Goal: Information Seeking & Learning: Check status

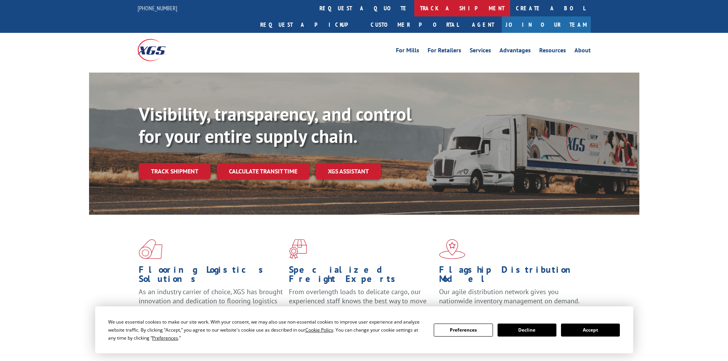
click at [414, 4] on link "track a shipment" at bounding box center [462, 8] width 96 height 16
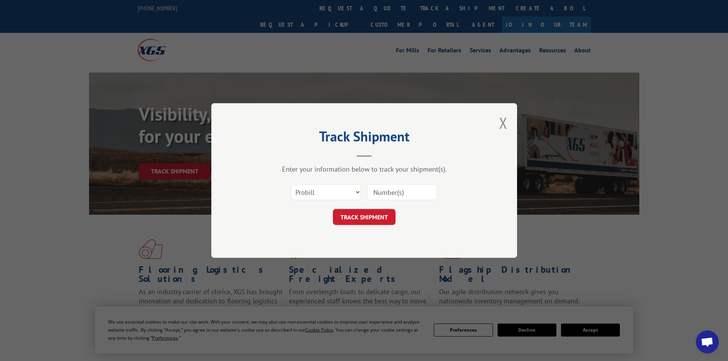
click at [378, 192] on input at bounding box center [402, 192] width 70 height 16
paste input "478600"
type input "478600"
click at [326, 192] on select "Select category... Probill BOL PO" at bounding box center [326, 192] width 70 height 16
select select "bol"
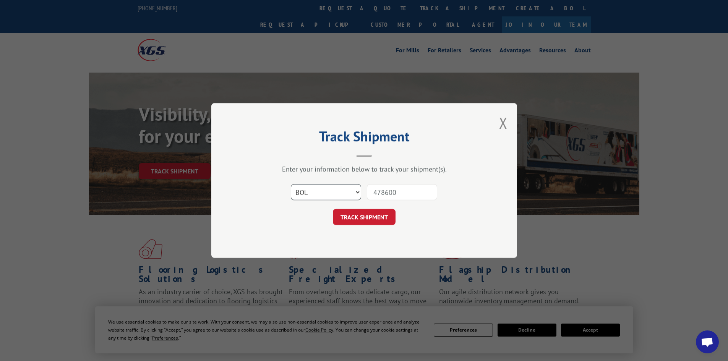
click at [291, 184] on select "Select category... Probill BOL PO" at bounding box center [326, 192] width 70 height 16
click at [354, 215] on button "TRACK SHIPMENT" at bounding box center [364, 217] width 63 height 16
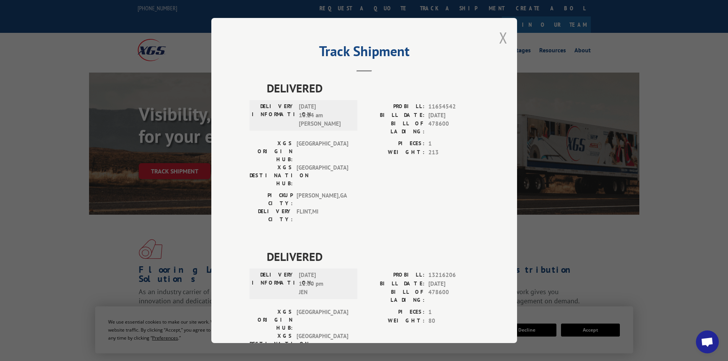
click at [503, 40] on button "Close modal" at bounding box center [503, 38] width 8 height 20
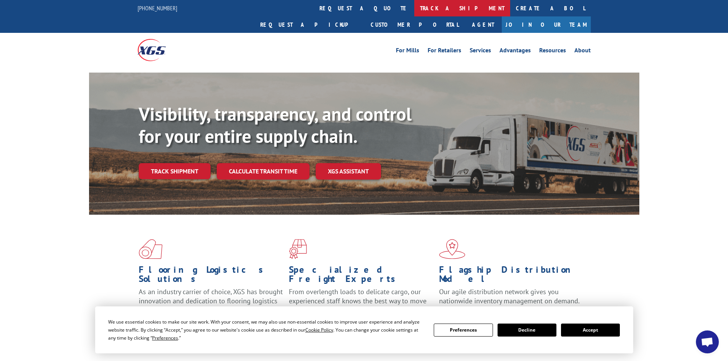
click at [414, 8] on link "track a shipment" at bounding box center [462, 8] width 96 height 16
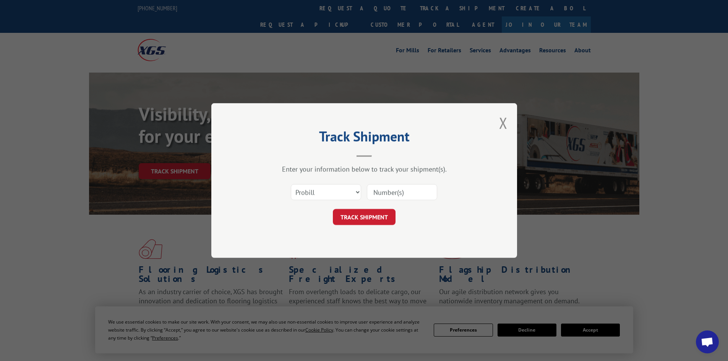
paste input "019053251007"
type input "019053251007"
click at [352, 215] on button "TRACK SHIPMENT" at bounding box center [364, 217] width 63 height 16
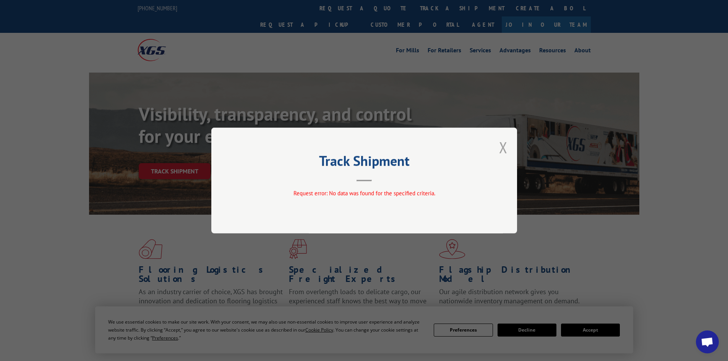
click at [505, 146] on button "Close modal" at bounding box center [503, 147] width 8 height 20
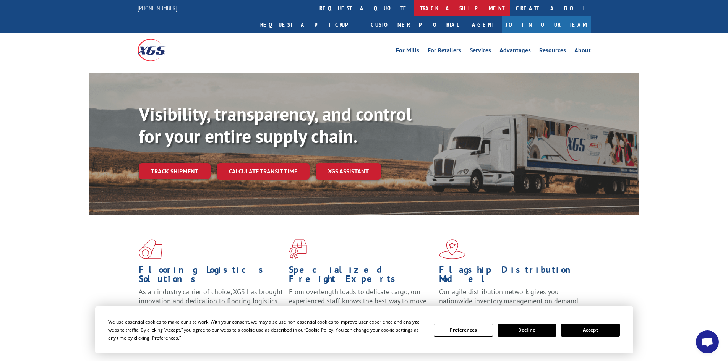
click at [414, 5] on link "track a shipment" at bounding box center [462, 8] width 96 height 16
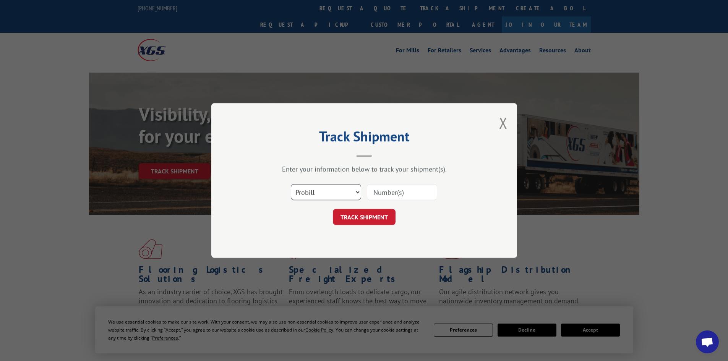
click at [329, 193] on select "Select category... Probill BOL PO" at bounding box center [326, 192] width 70 height 16
select select "bol"
click at [291, 184] on select "Select category... Probill BOL PO" at bounding box center [326, 192] width 70 height 16
paste input "019053251007"
type input "019053251007"
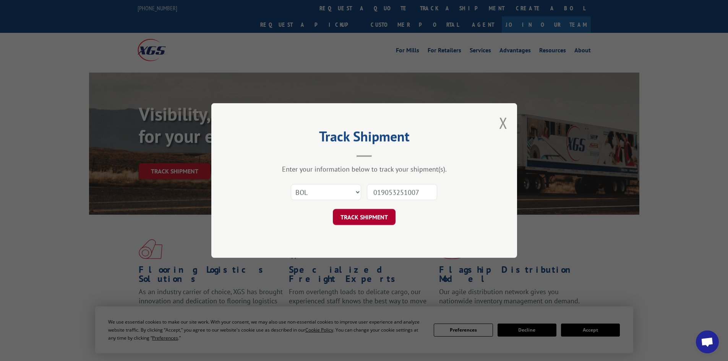
click at [359, 219] on button "TRACK SHIPMENT" at bounding box center [364, 217] width 63 height 16
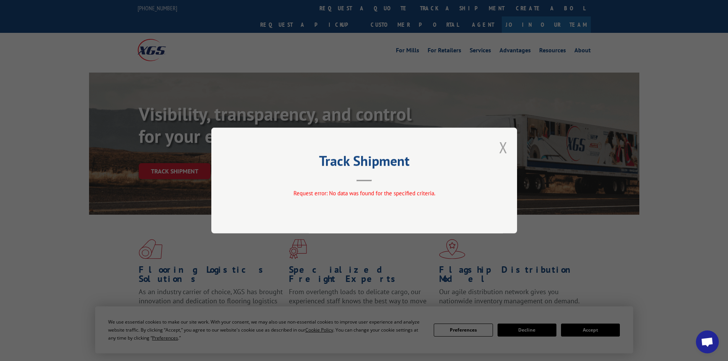
click at [501, 148] on button "Close modal" at bounding box center [503, 147] width 8 height 20
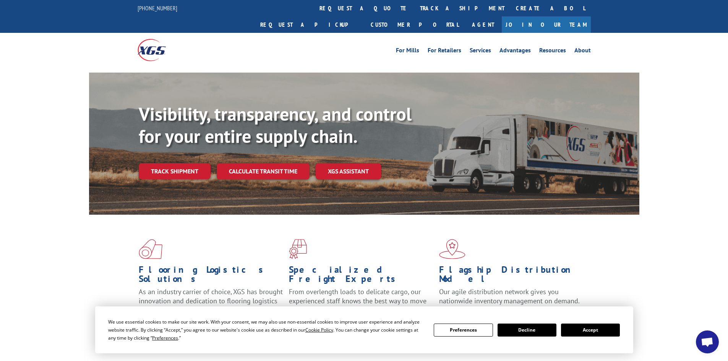
drag, startPoint x: 327, startPoint y: 8, endPoint x: 327, endPoint y: 20, distance: 11.9
click at [414, 9] on link "track a shipment" at bounding box center [462, 8] width 96 height 16
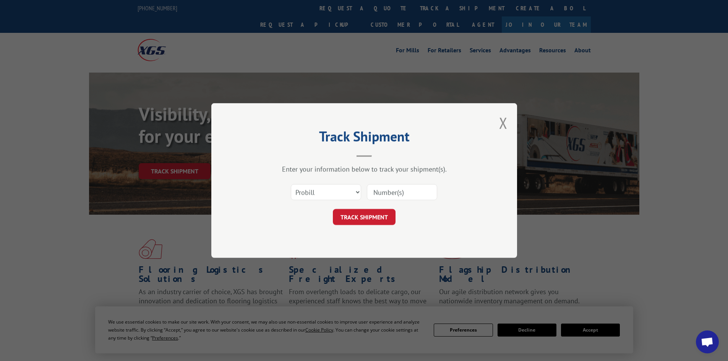
paste input "24524527"
type input "24524527"
click at [347, 194] on select "Select category... Probill BOL PO" at bounding box center [326, 192] width 70 height 16
click at [291, 184] on select "Select category... Probill BOL PO" at bounding box center [326, 192] width 70 height 16
drag, startPoint x: 340, startPoint y: 188, endPoint x: 341, endPoint y: 198, distance: 9.6
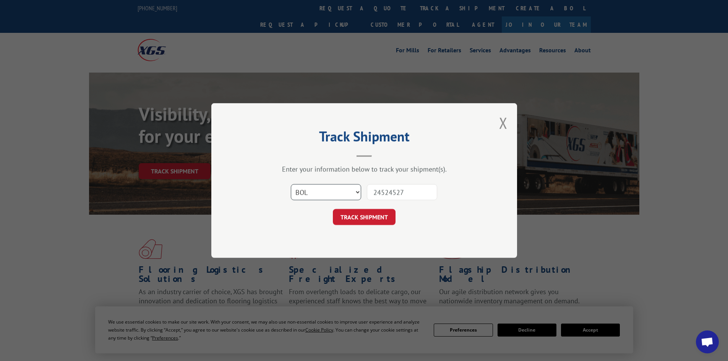
click at [341, 195] on select "Select category... Probill BOL PO" at bounding box center [326, 192] width 70 height 16
select select "po"
click at [291, 184] on select "Select category... Probill BOL PO" at bounding box center [326, 192] width 70 height 16
click at [361, 217] on button "TRACK SHIPMENT" at bounding box center [364, 217] width 63 height 16
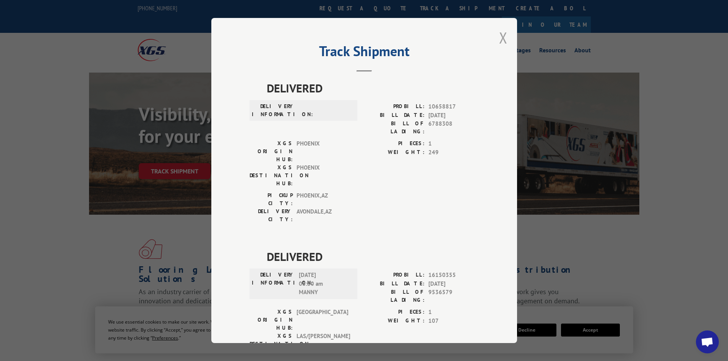
click at [500, 37] on button "Close modal" at bounding box center [503, 38] width 8 height 20
